Goal: Task Accomplishment & Management: Use online tool/utility

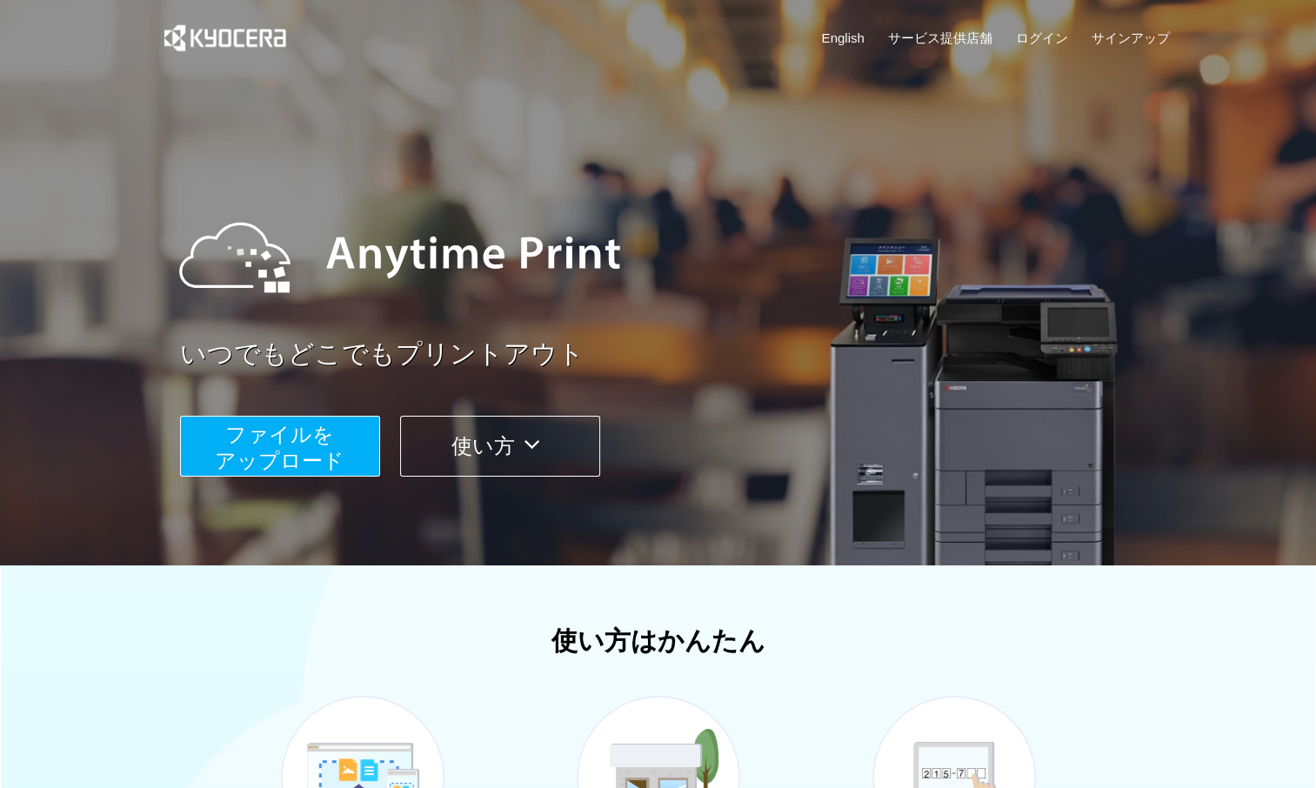
click at [317, 451] on span "ファイルを ​​アップロード" at bounding box center [280, 448] width 130 height 50
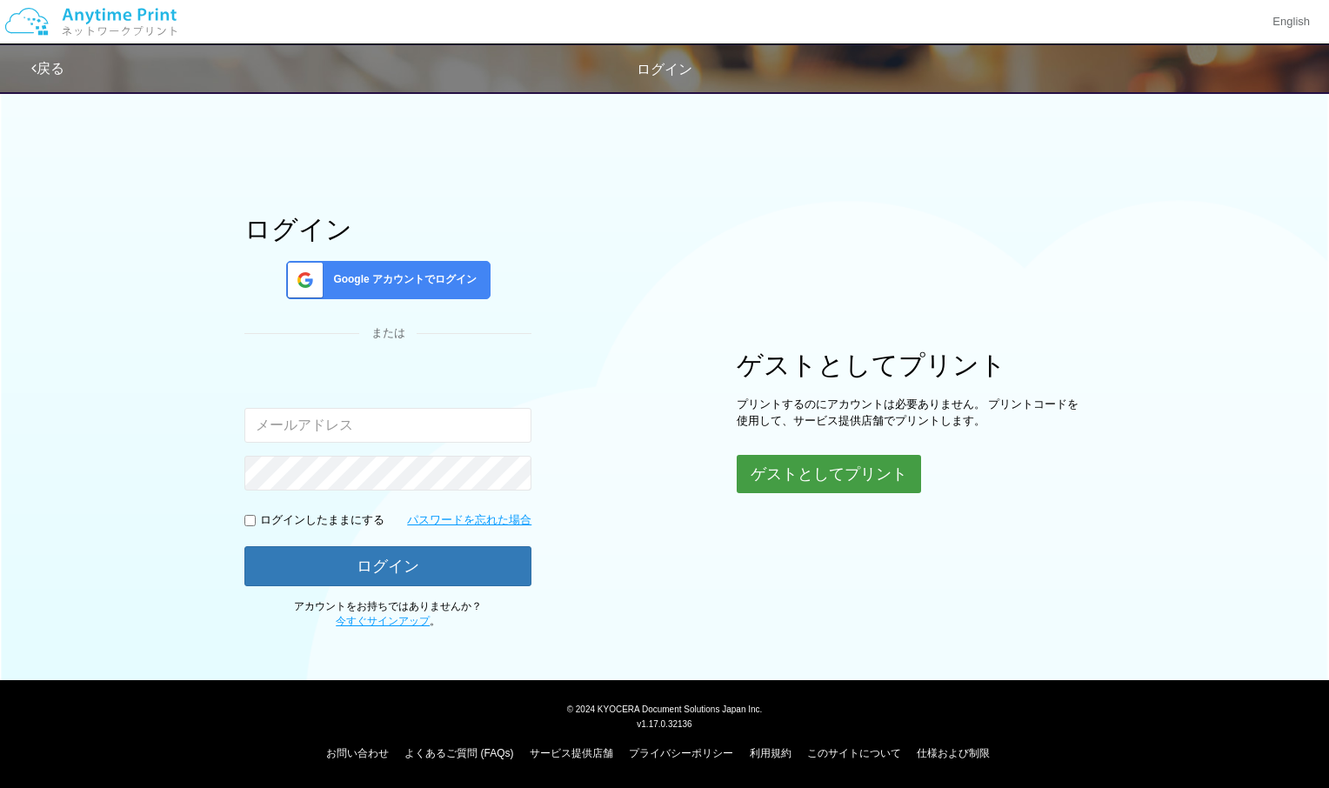
click at [824, 478] on button "ゲストとしてプリント" at bounding box center [829, 474] width 184 height 38
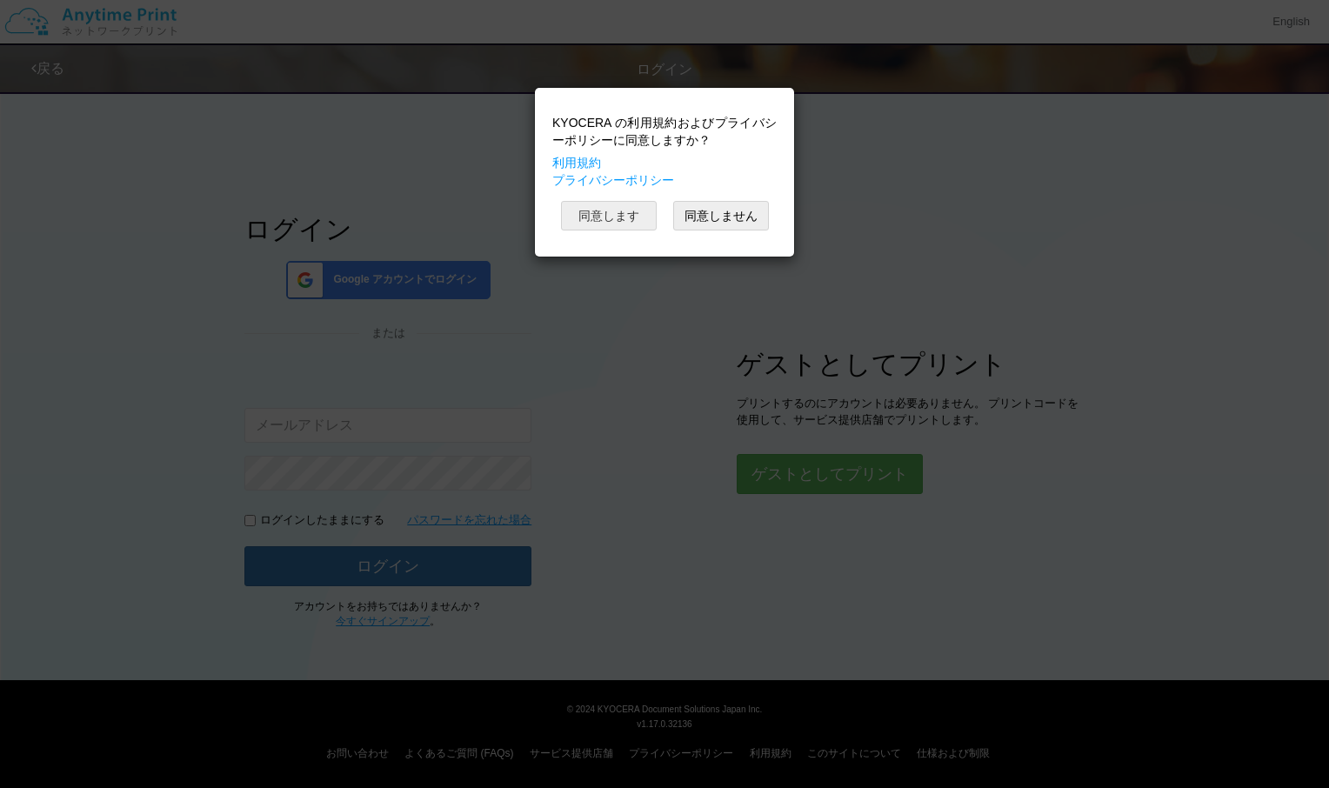
click at [595, 208] on button "同意します" at bounding box center [609, 216] width 96 height 30
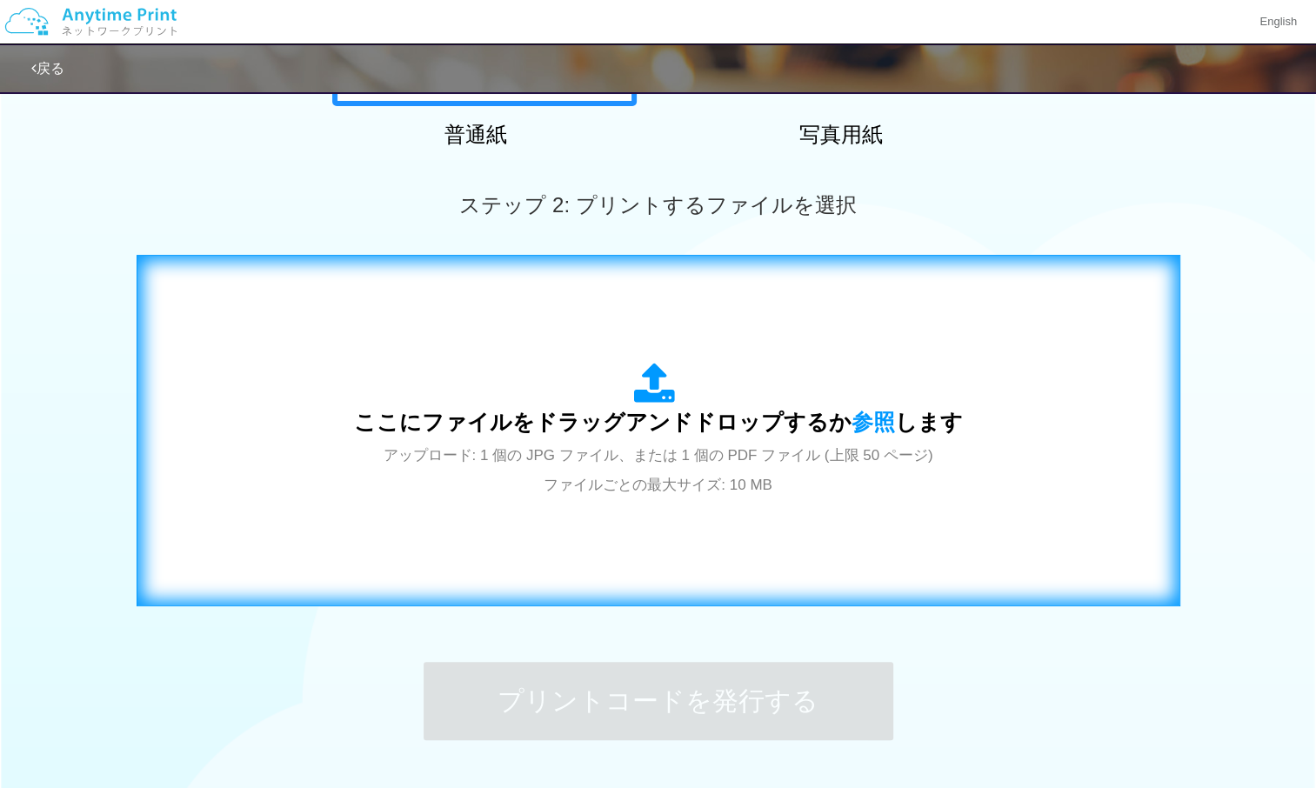
scroll to position [409, 0]
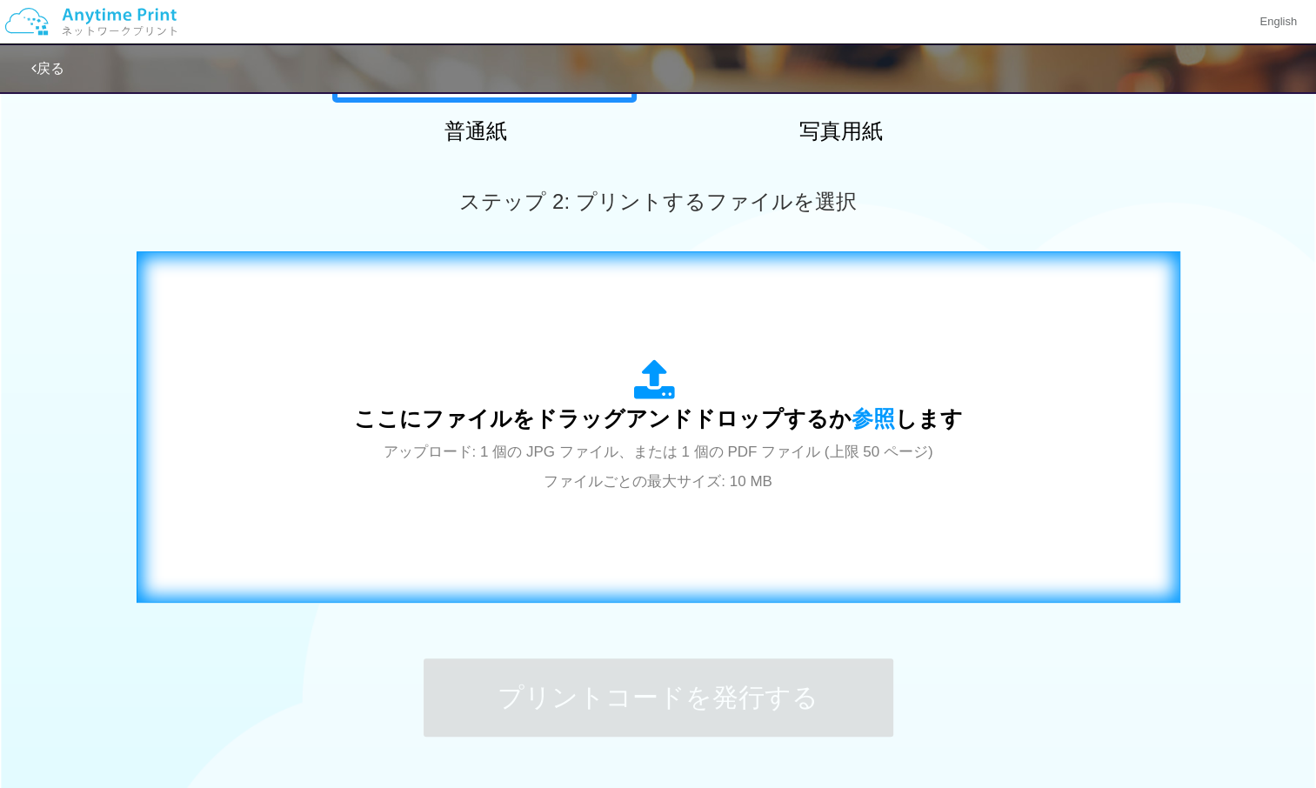
click at [666, 419] on span "ここにファイルをドラッグアンドドロップするか 参照 します" at bounding box center [658, 418] width 609 height 24
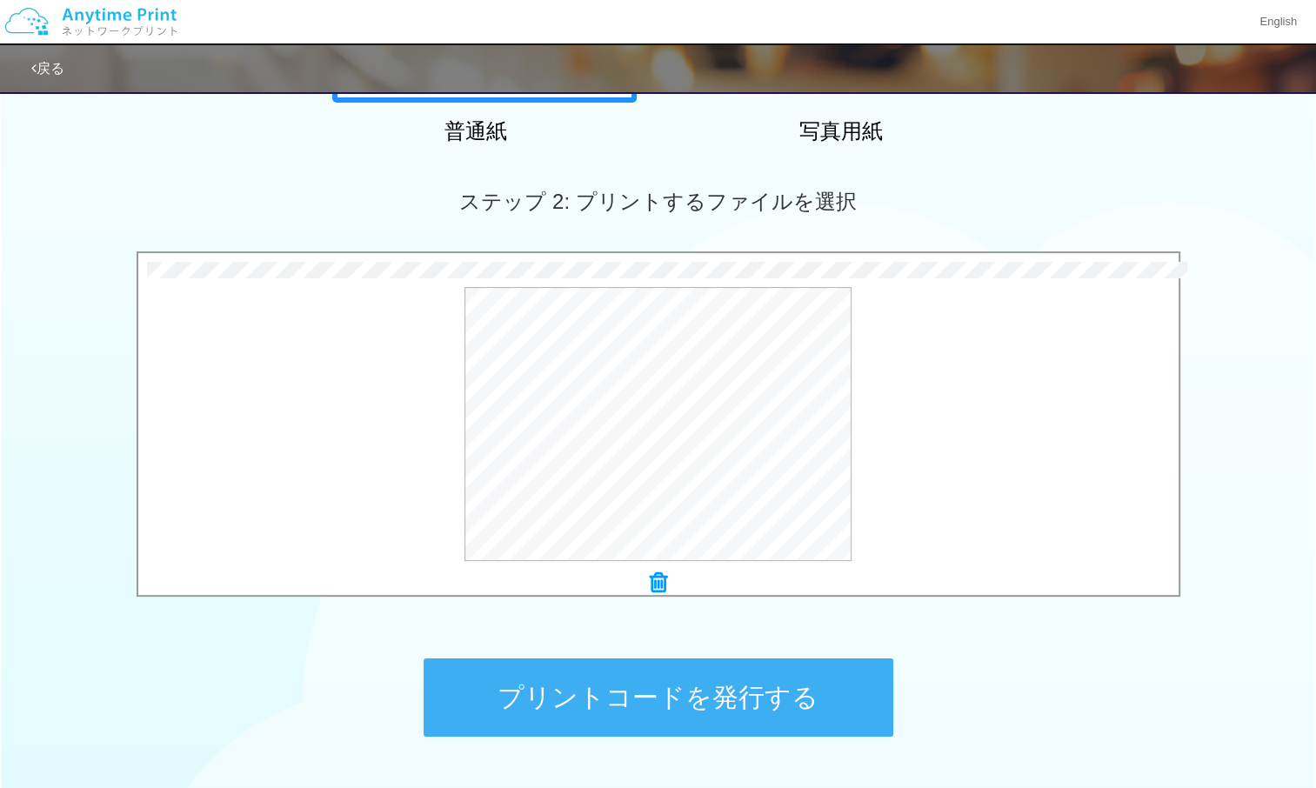
click at [654, 578] on icon at bounding box center [658, 583] width 17 height 23
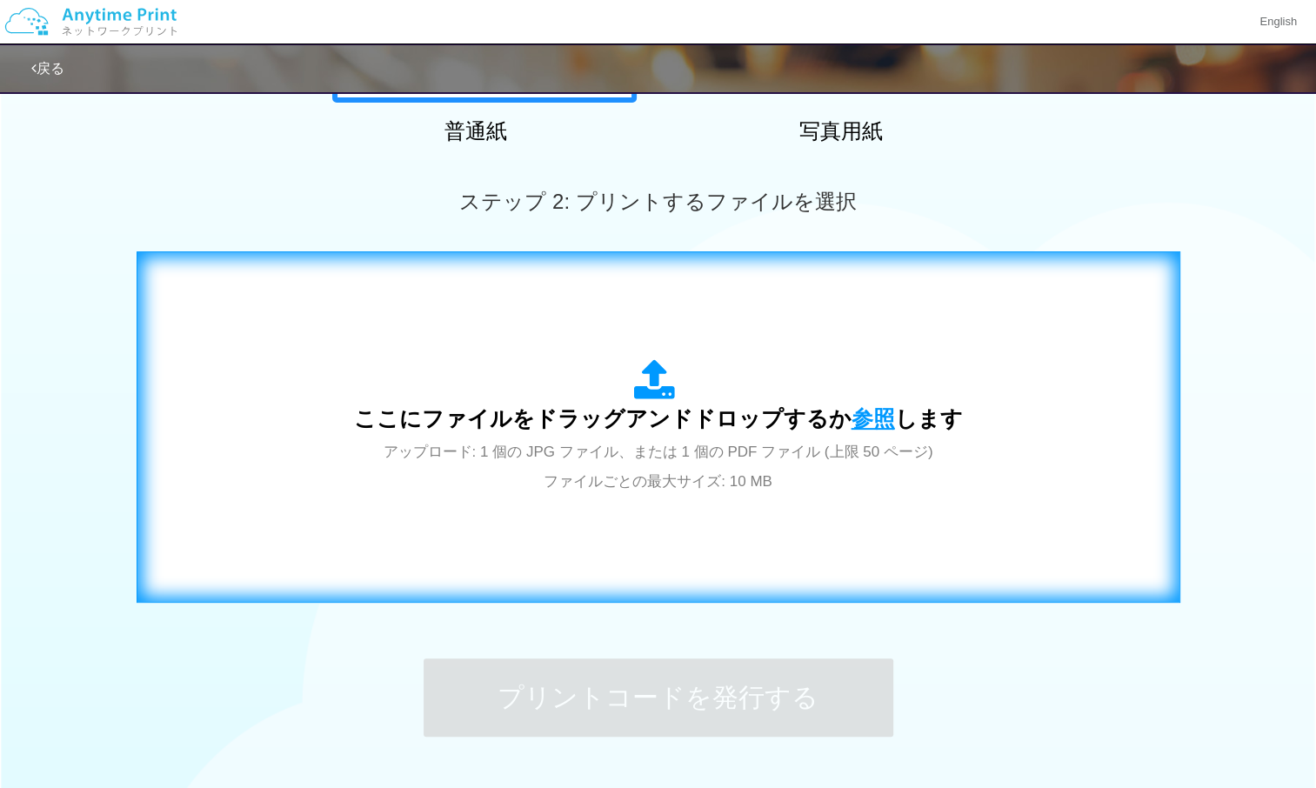
click at [868, 412] on span "参照" at bounding box center [873, 418] width 43 height 24
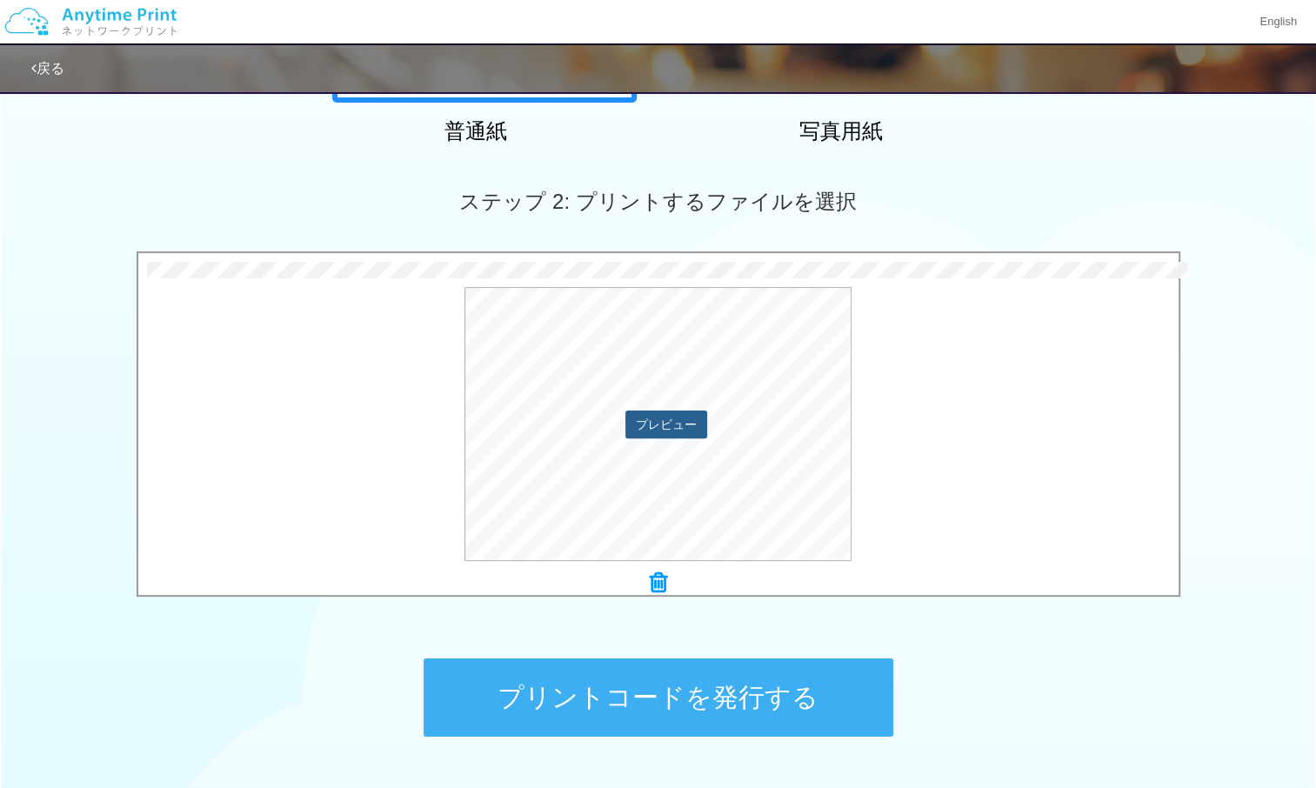
click at [660, 422] on button "プレビュー" at bounding box center [666, 425] width 82 height 28
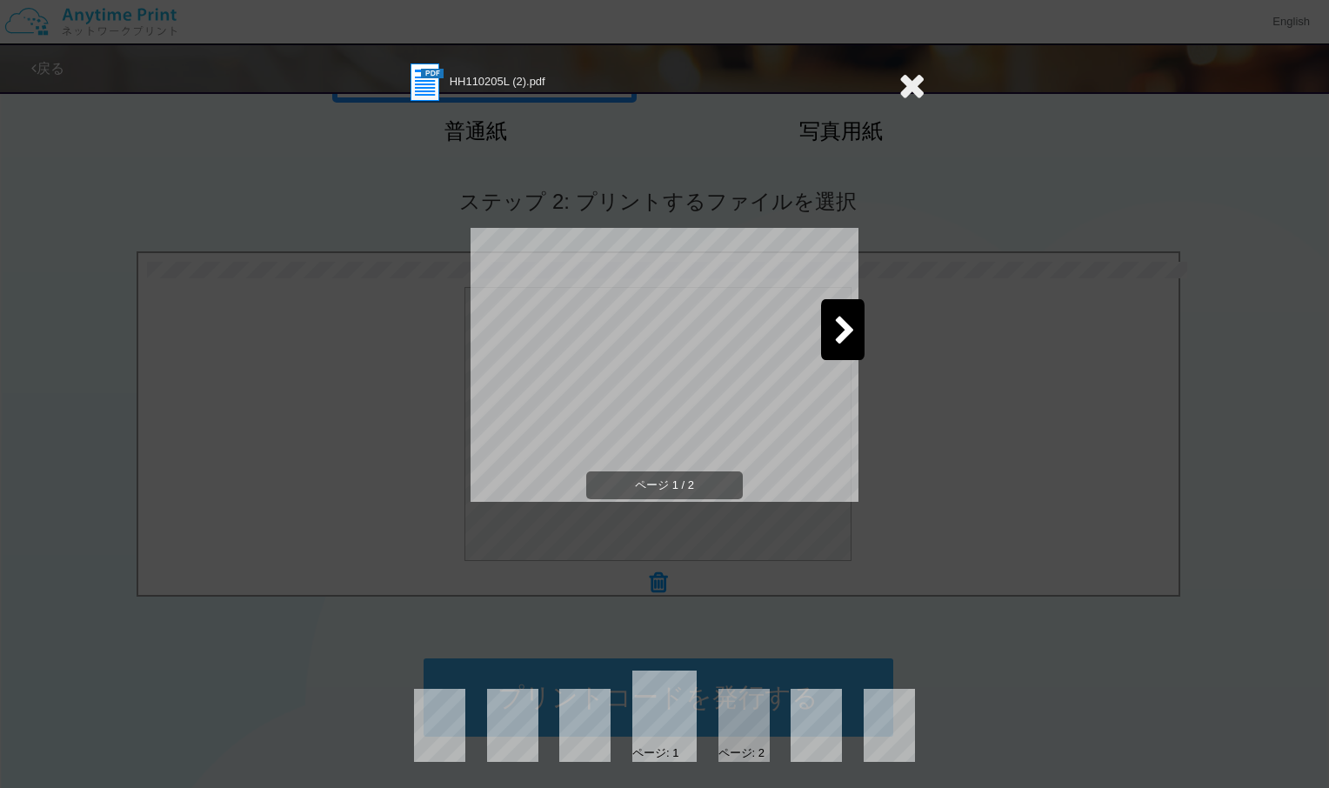
click at [843, 345] on icon at bounding box center [845, 332] width 22 height 30
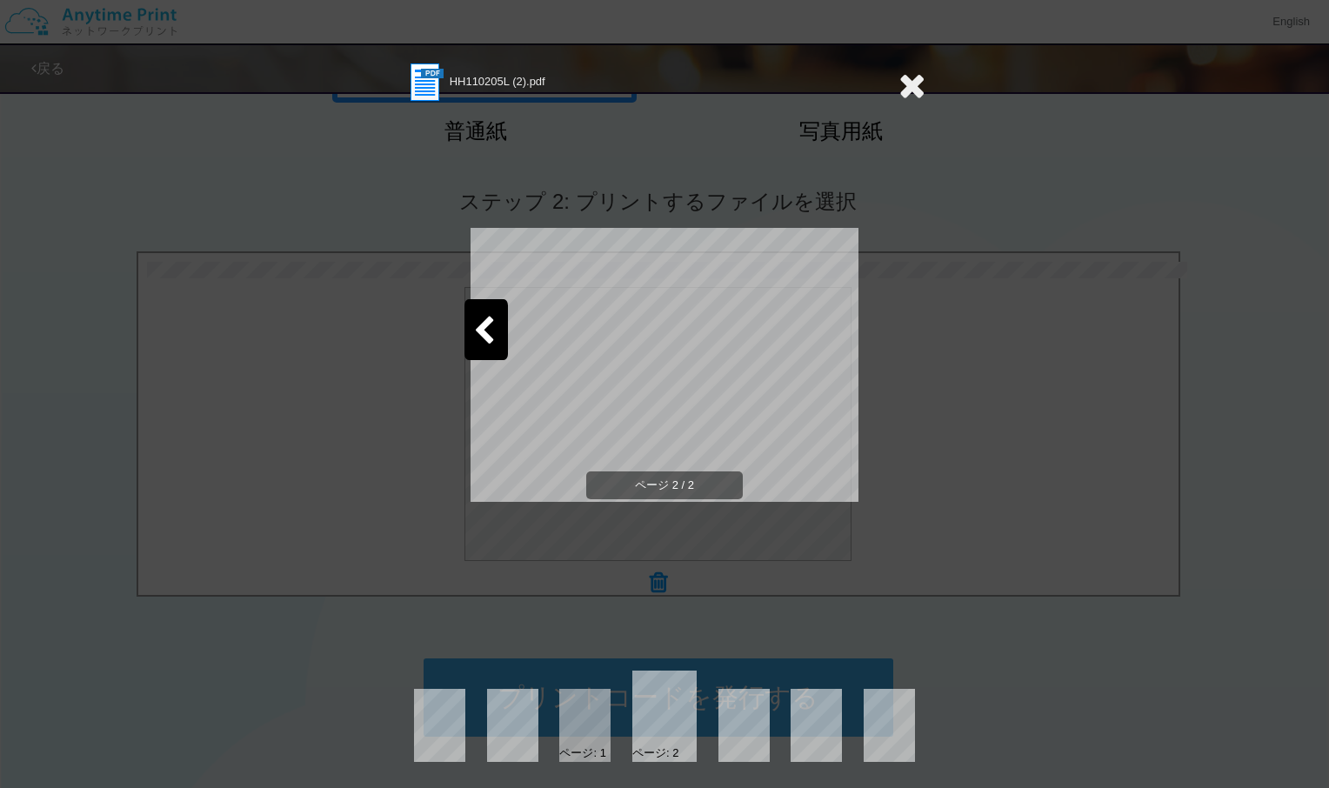
click at [478, 314] on div at bounding box center [486, 329] width 43 height 61
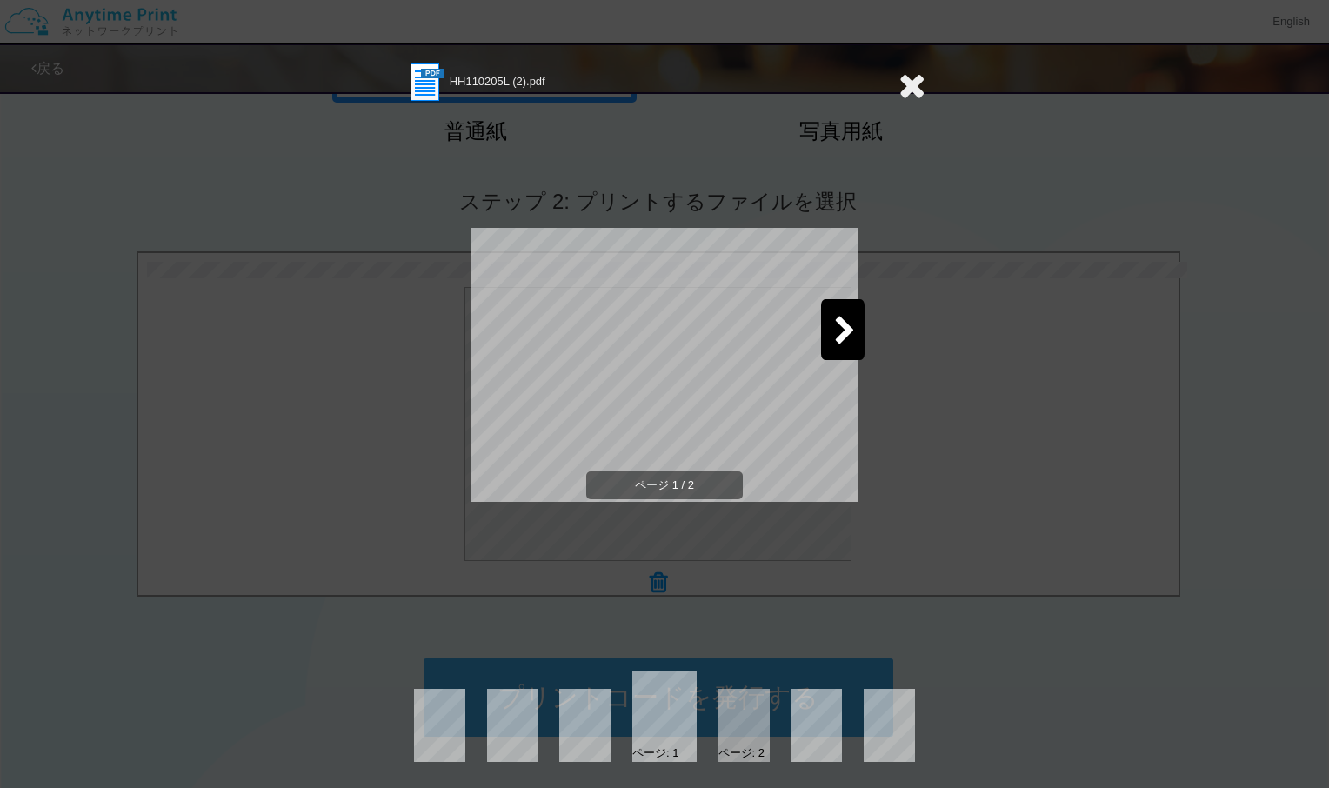
click at [917, 82] on icon at bounding box center [912, 85] width 27 height 35
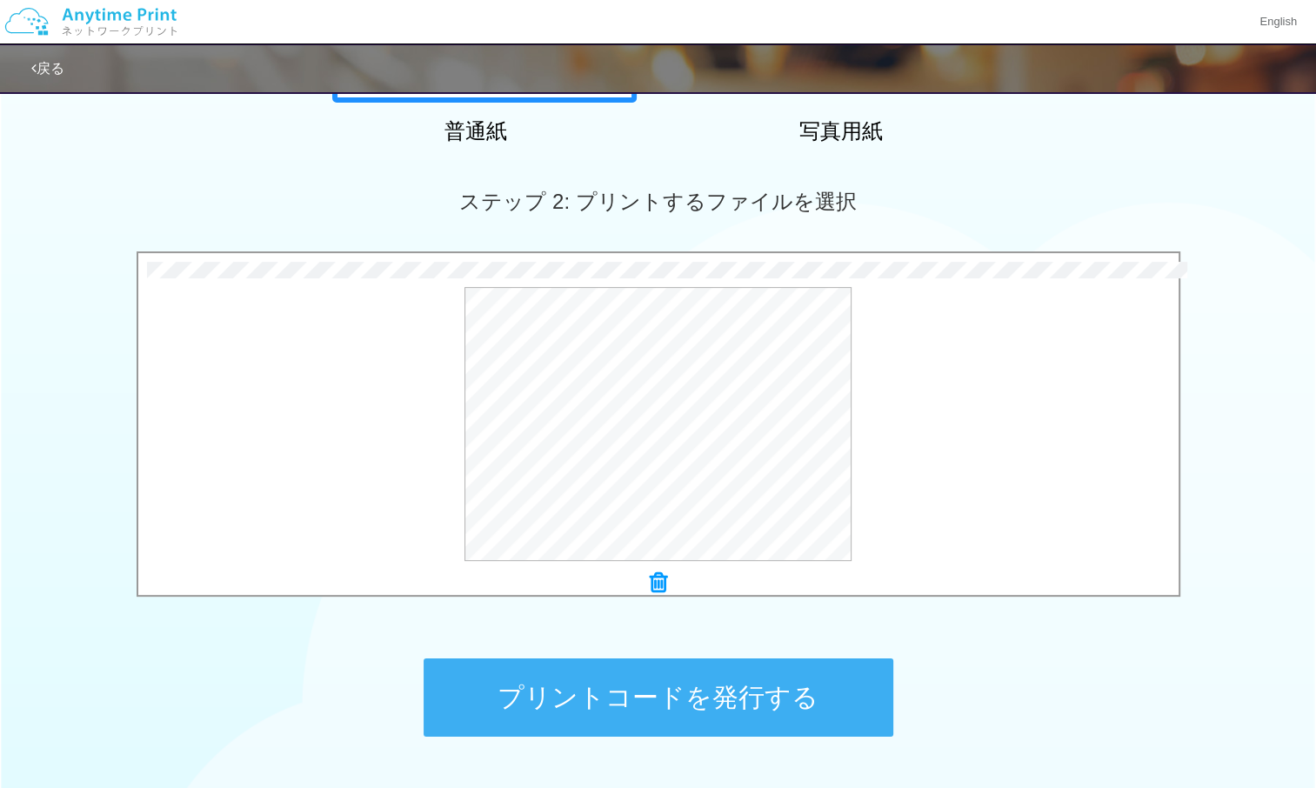
click at [657, 581] on icon at bounding box center [658, 583] width 17 height 23
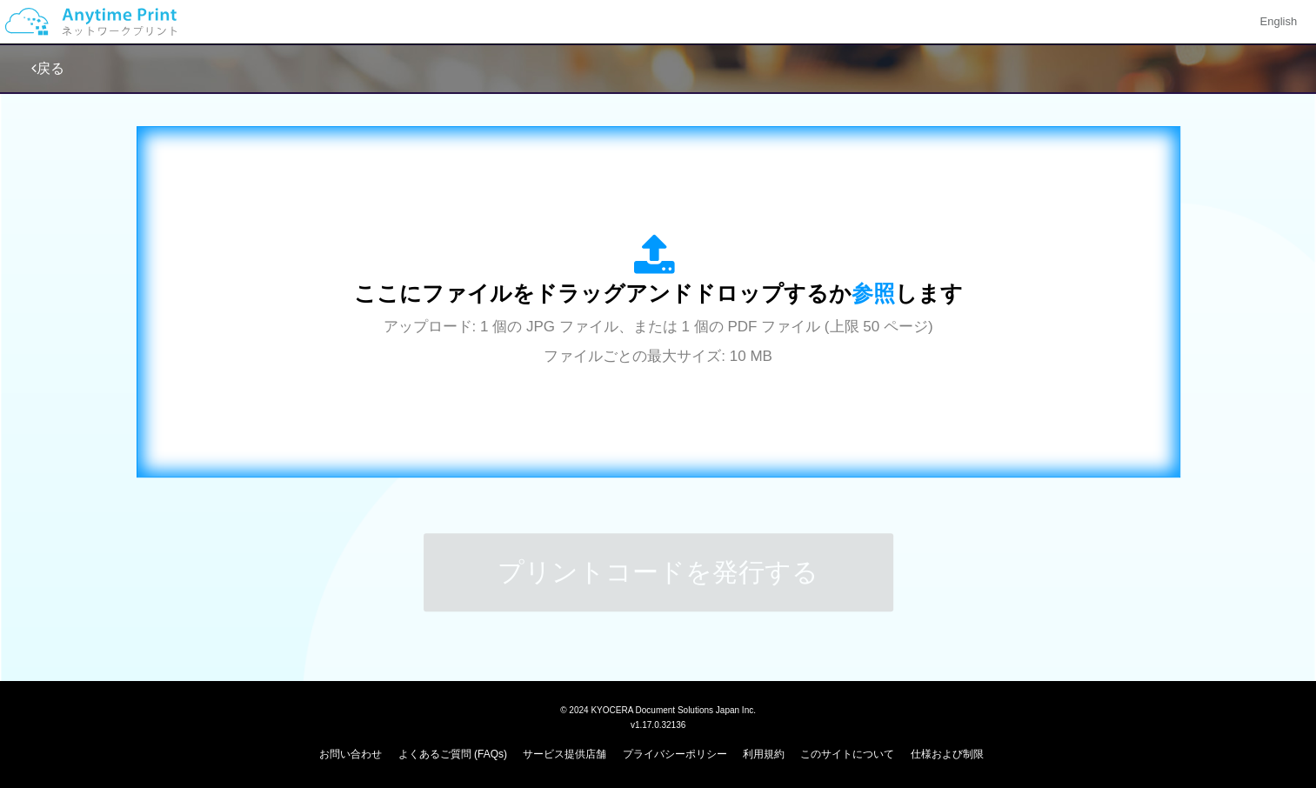
scroll to position [431, 0]
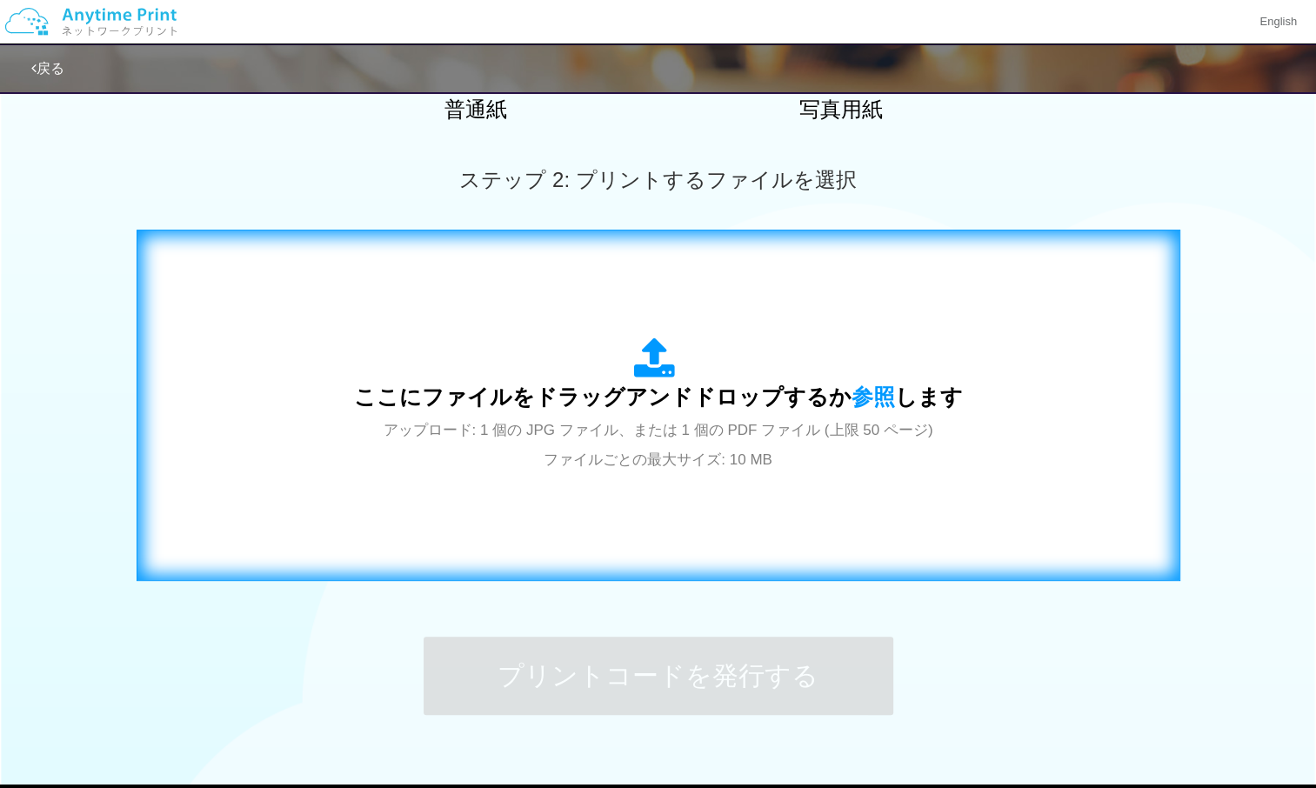
click at [775, 458] on div "ここにファイルをドラッグアンドドロップするか 参照 します アップロード: 1 個の JPG ファイル、または 1 個の PDF ファイル (上限 50 ペー…" at bounding box center [658, 406] width 609 height 136
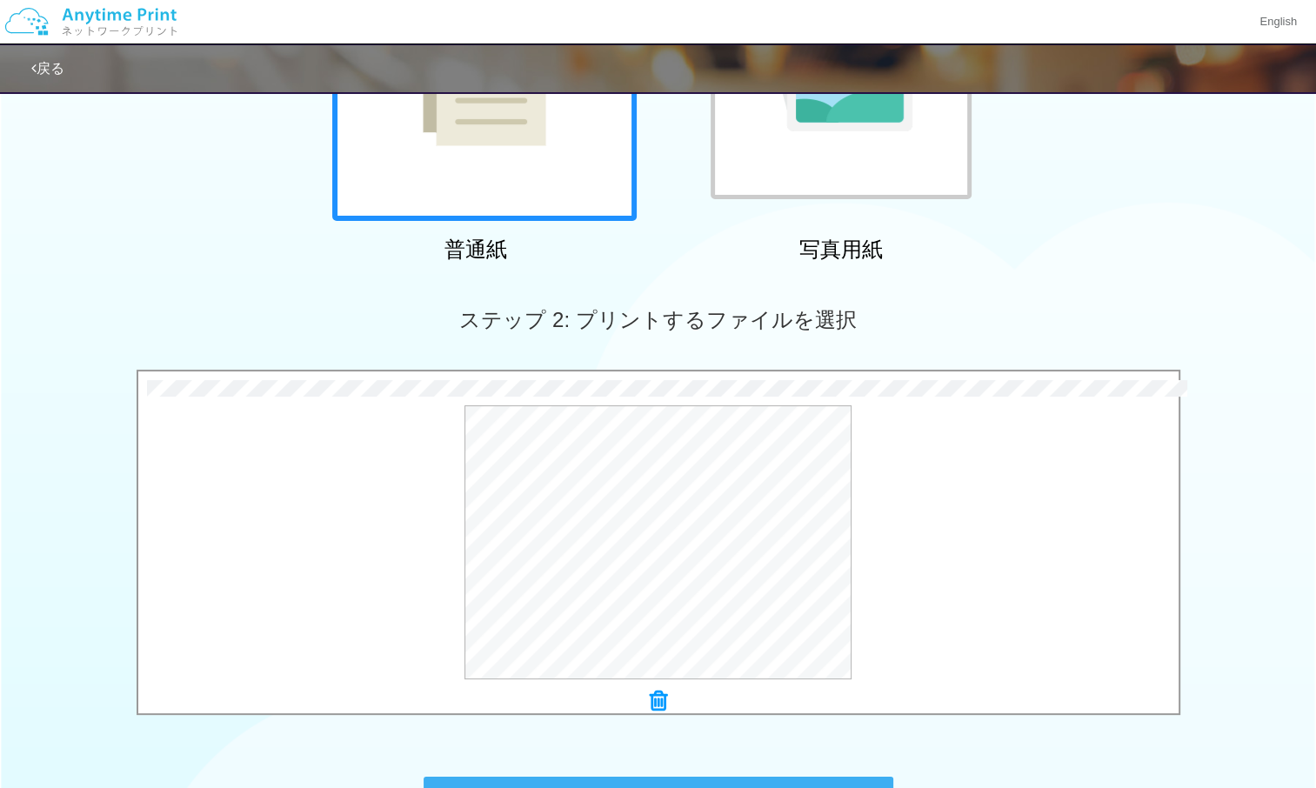
scroll to position [534, 0]
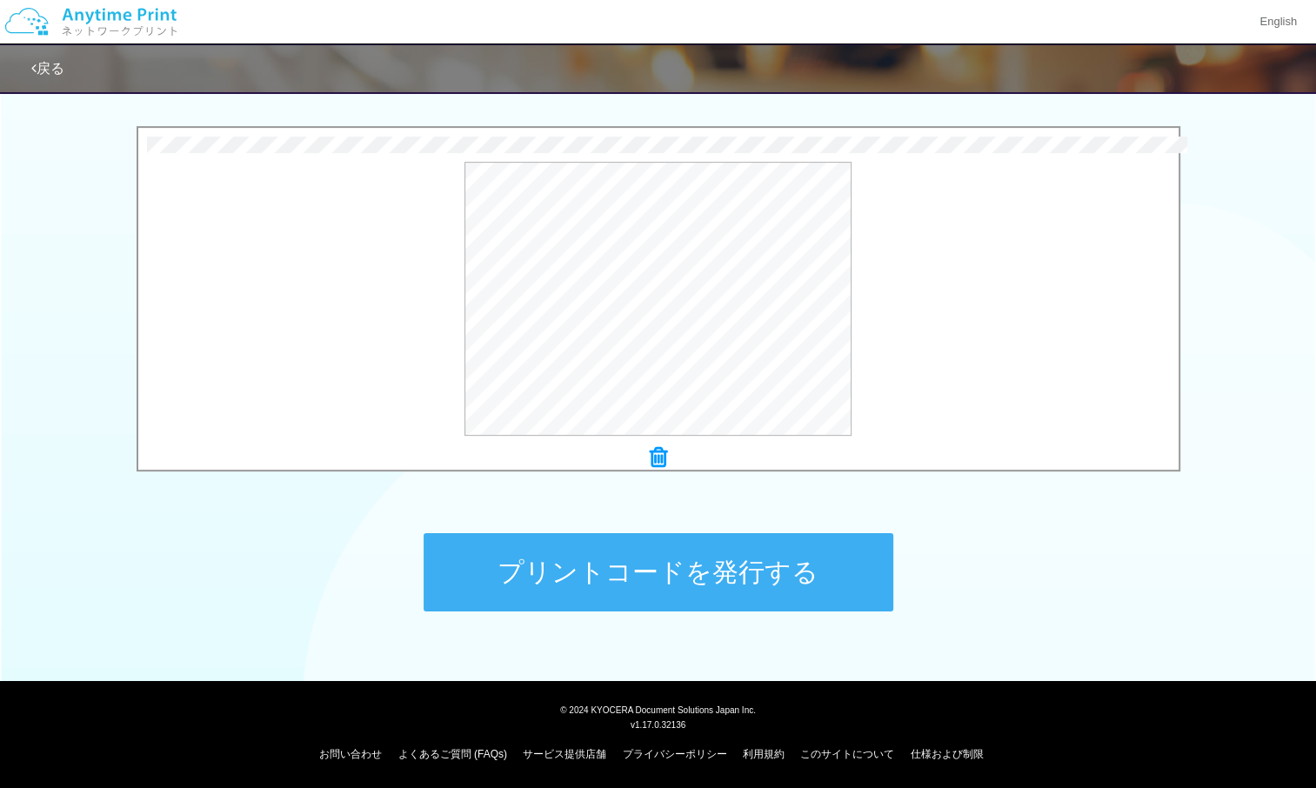
click at [656, 588] on button "プリントコードを発行する" at bounding box center [659, 572] width 470 height 78
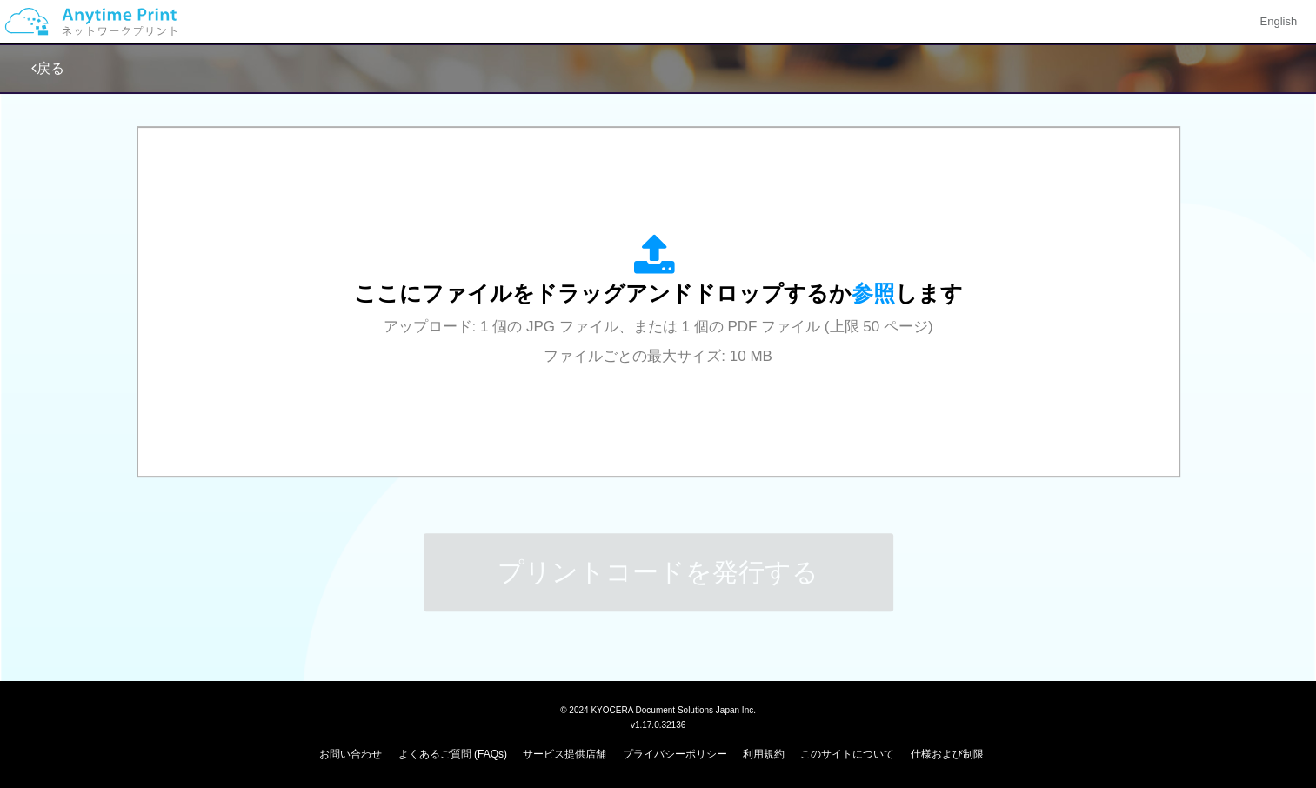
scroll to position [0, 0]
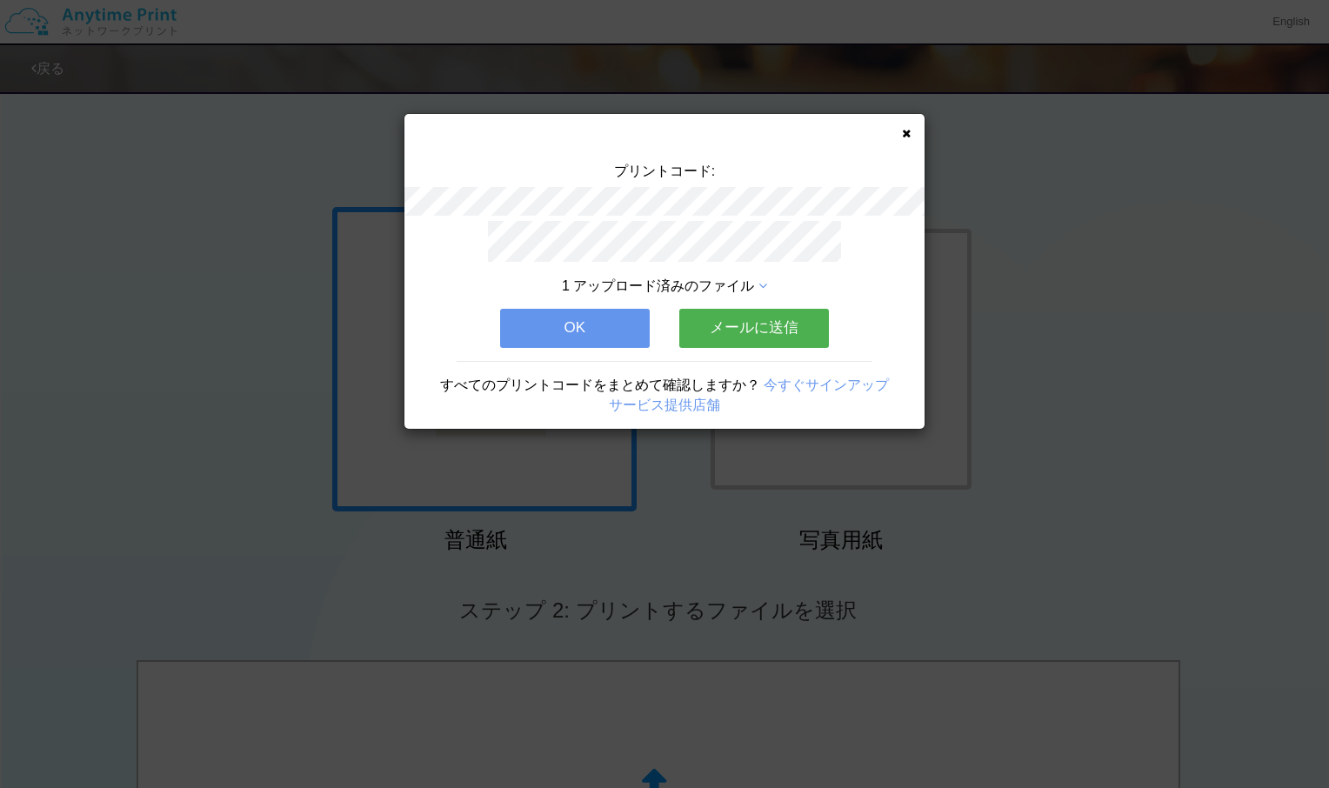
click at [538, 320] on button "OK" at bounding box center [575, 328] width 150 height 38
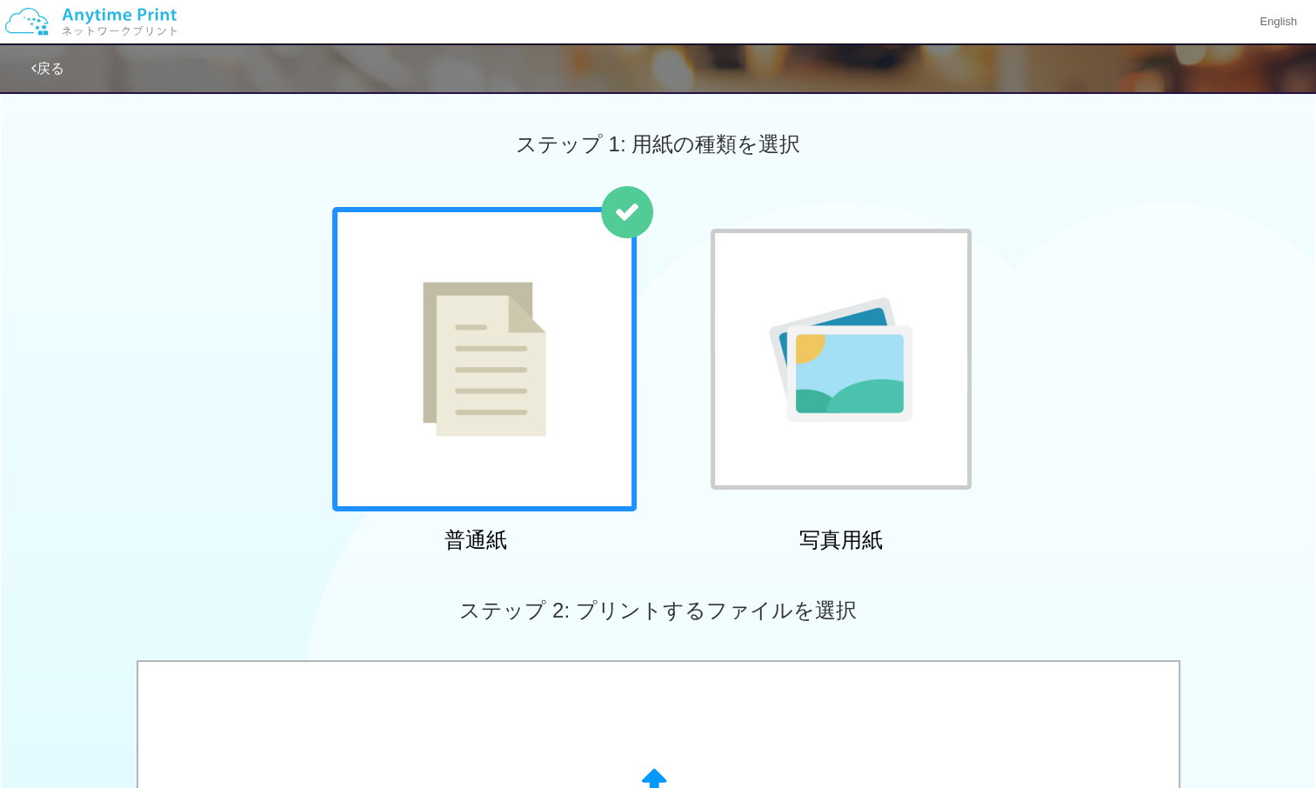
click at [44, 72] on link "戻る" at bounding box center [47, 68] width 33 height 15
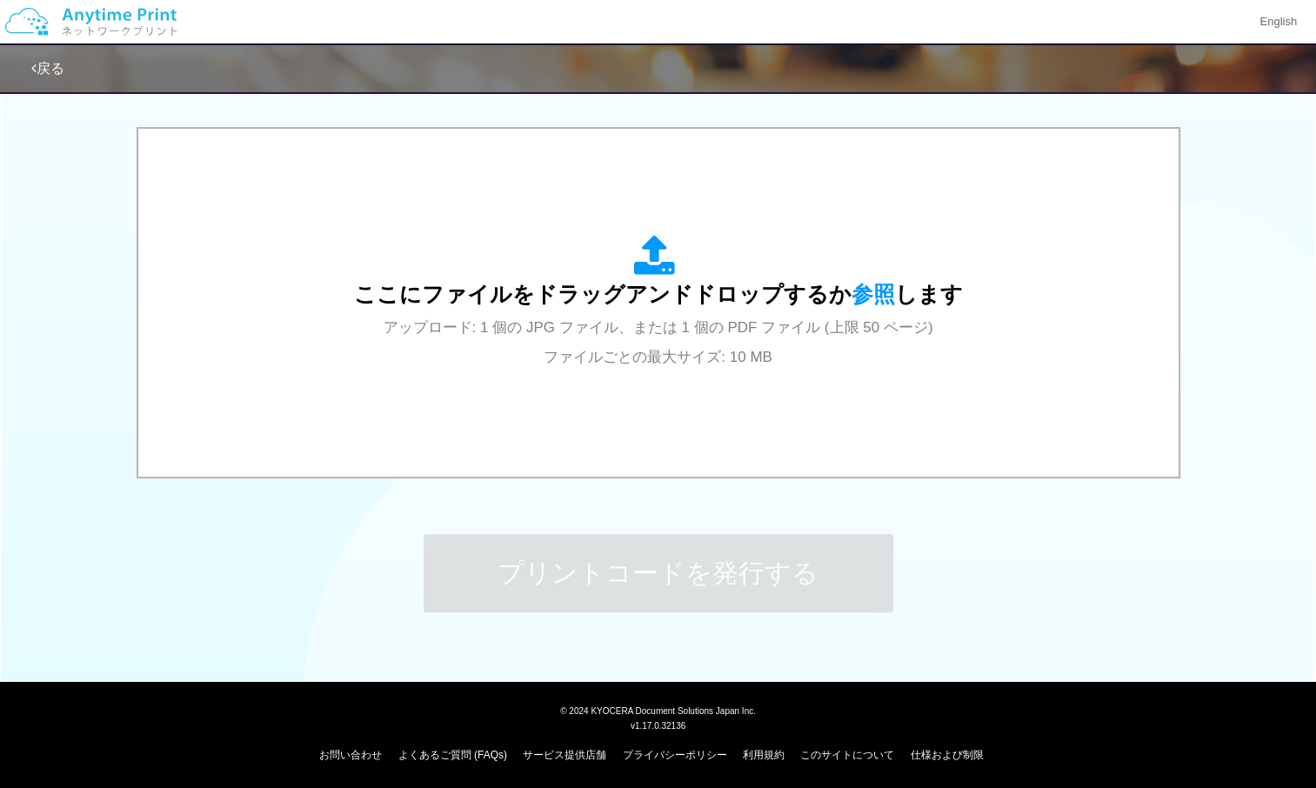
scroll to position [534, 0]
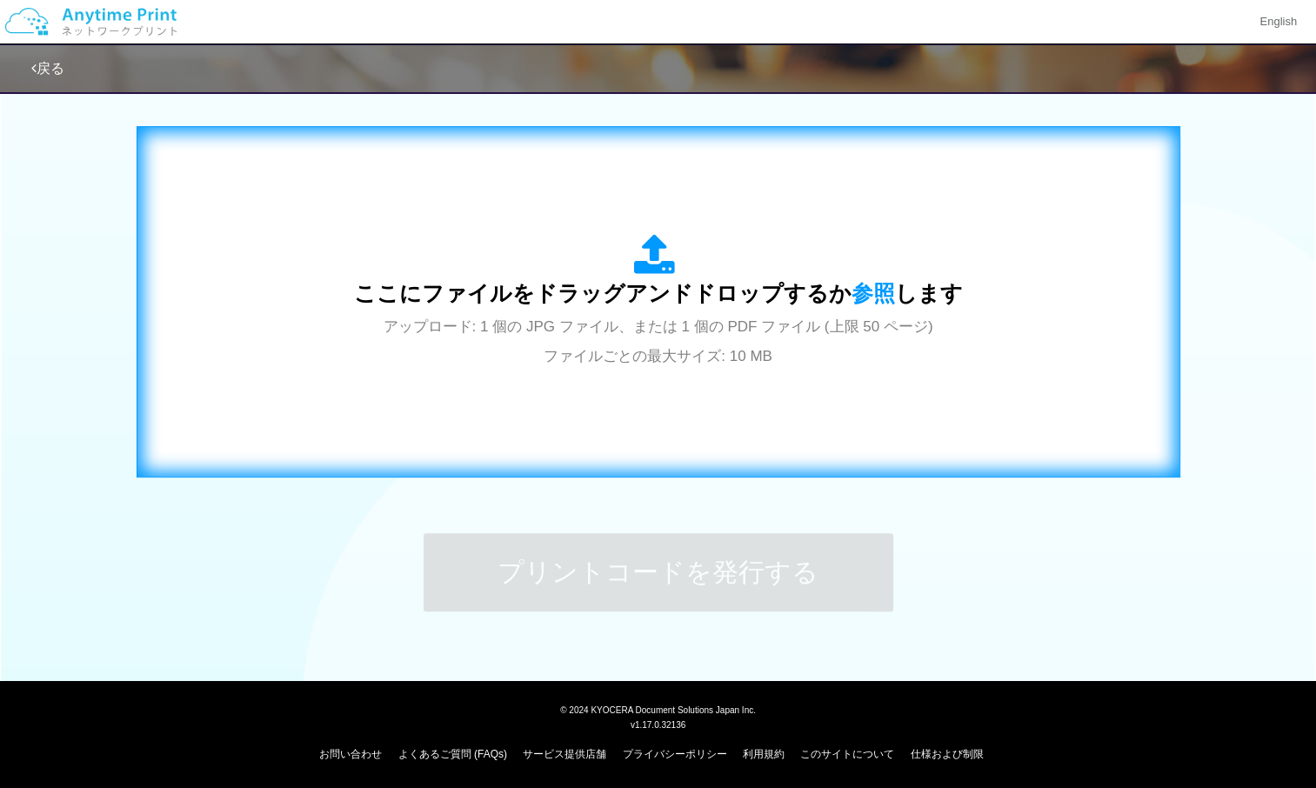
click at [640, 344] on div "ここにファイルをドラッグアンドドロップするか 参照 します アップロード: 1 個の JPG ファイル、または 1 個の PDF ファイル (上限 50 ペー…" at bounding box center [658, 302] width 609 height 136
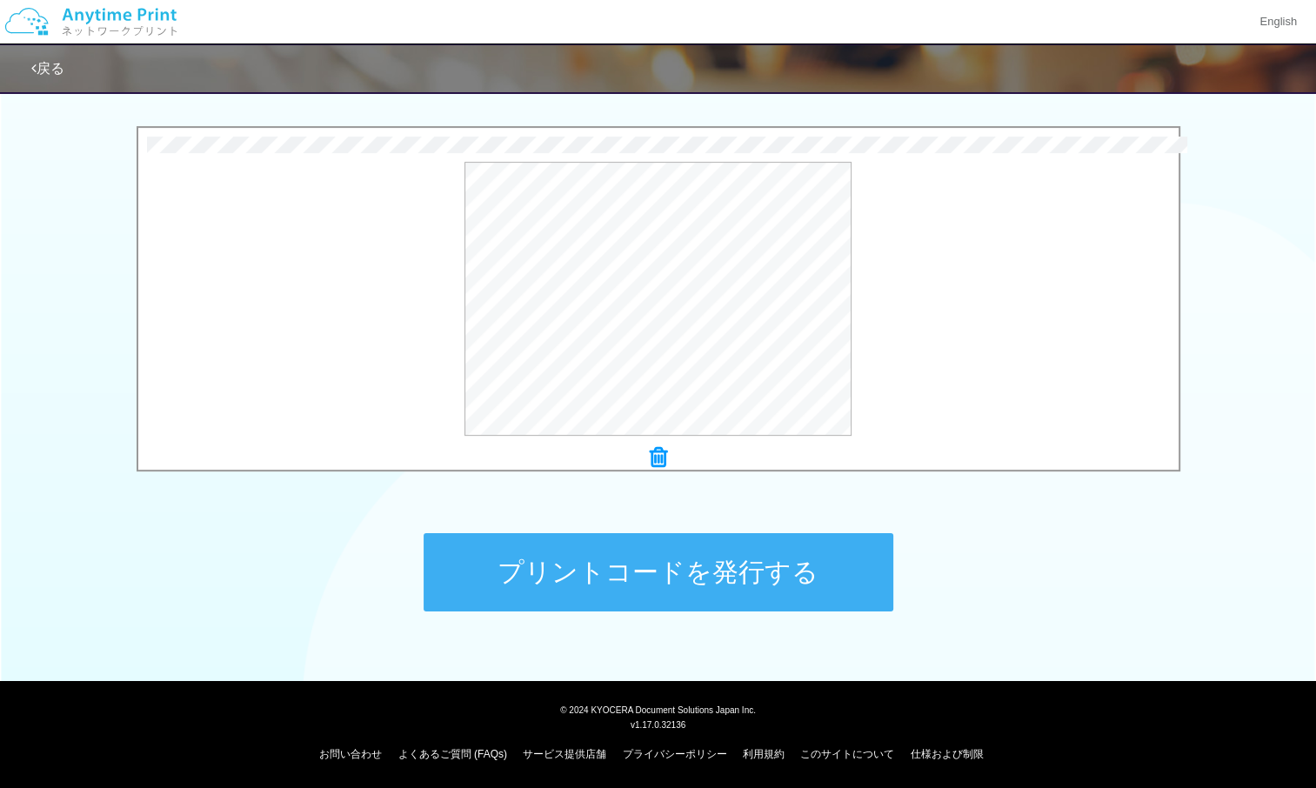
click at [609, 589] on button "プリントコードを発行する" at bounding box center [659, 572] width 470 height 78
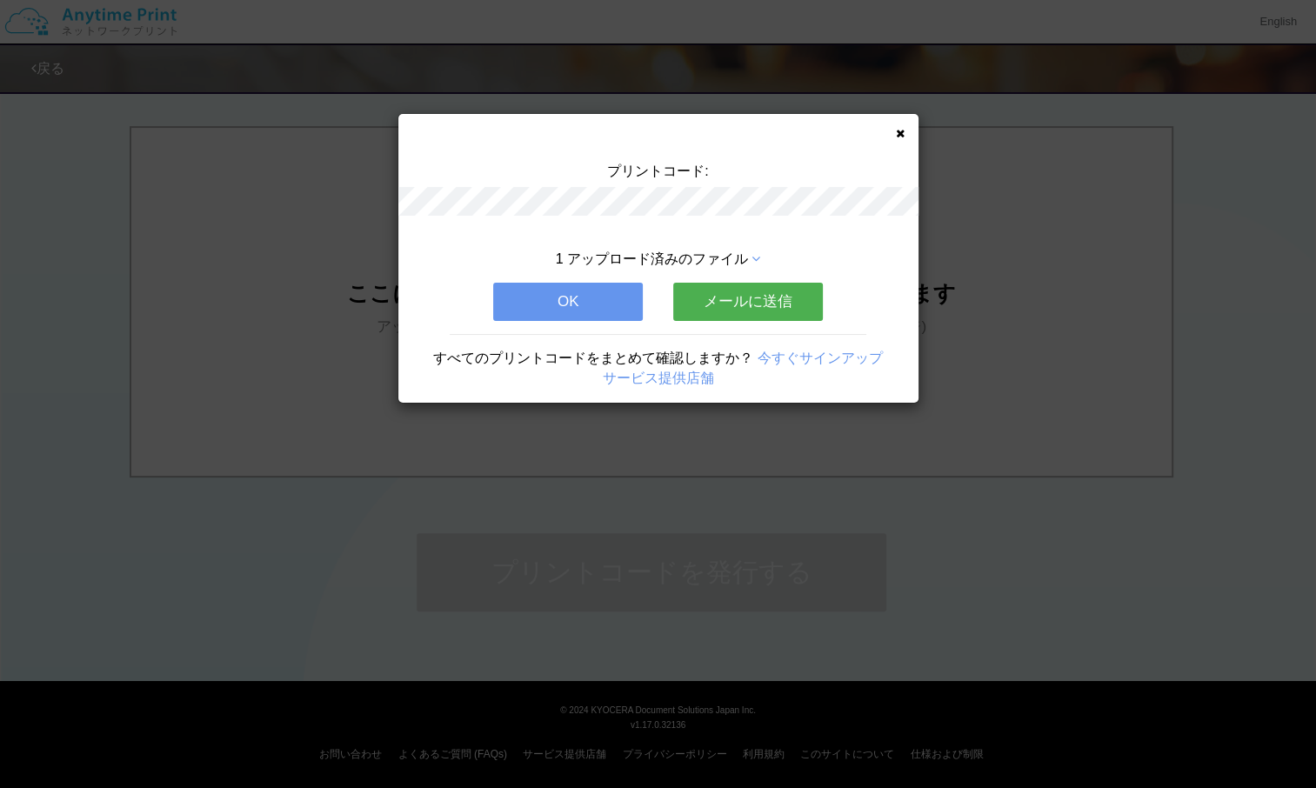
scroll to position [0, 0]
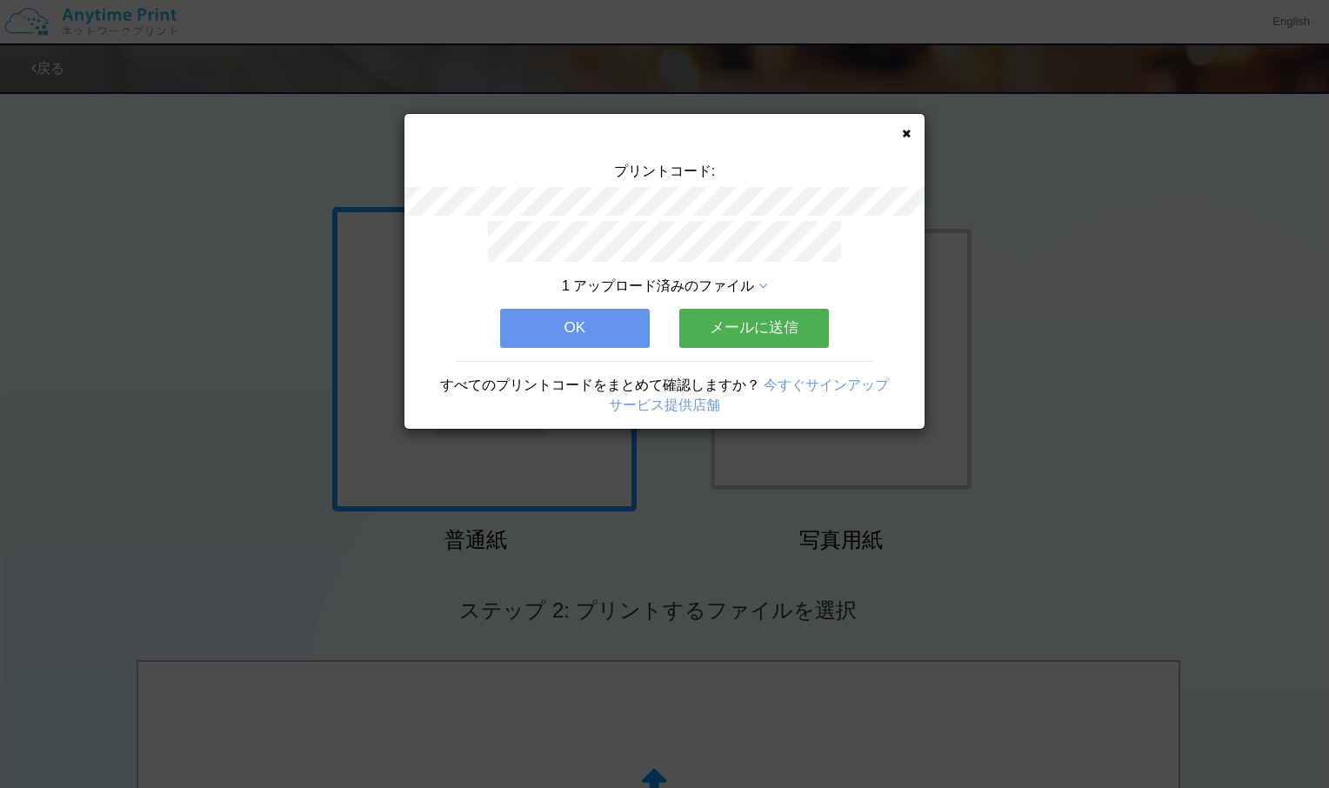
click at [906, 133] on icon at bounding box center [906, 133] width 9 height 11
